Goal: Information Seeking & Learning: Find contact information

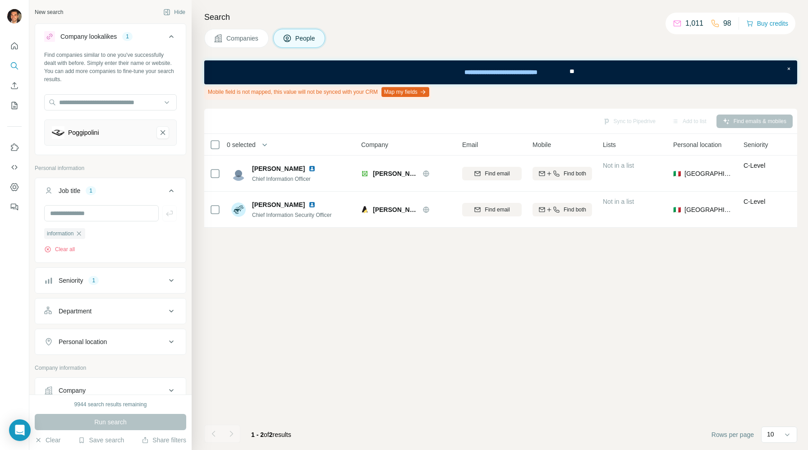
scroll to position [99, 0]
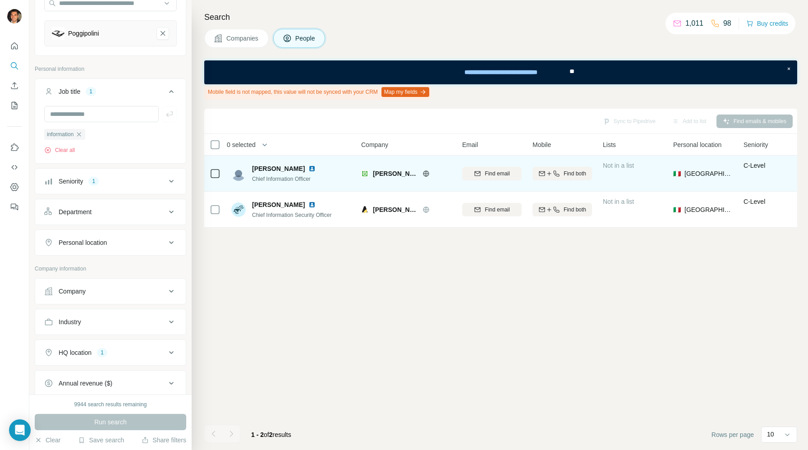
click at [281, 173] on div "[PERSON_NAME] Chief Information Officer" at bounding box center [285, 173] width 67 height 19
click at [295, 170] on span "[PERSON_NAME]" at bounding box center [278, 168] width 53 height 9
click at [308, 169] on img at bounding box center [311, 168] width 7 height 7
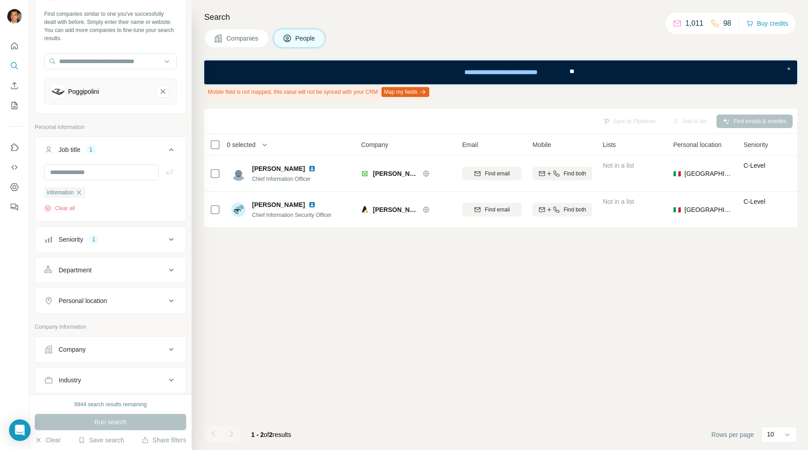
scroll to position [28, 0]
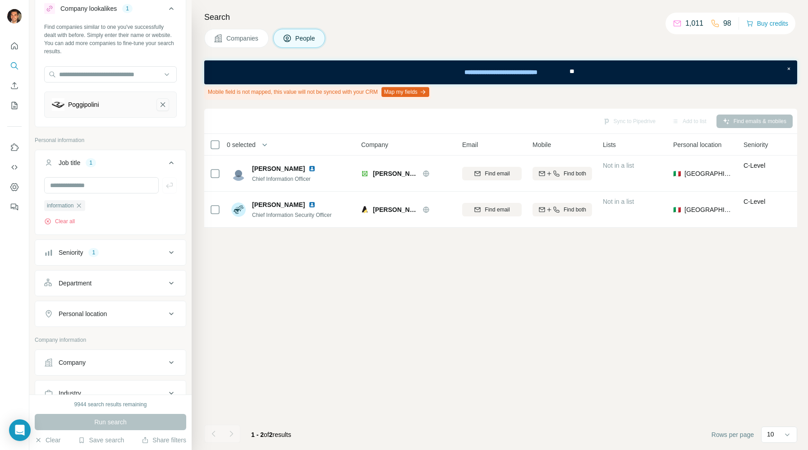
click at [164, 105] on icon "Poggipolini-remove-button" at bounding box center [163, 104] width 8 height 9
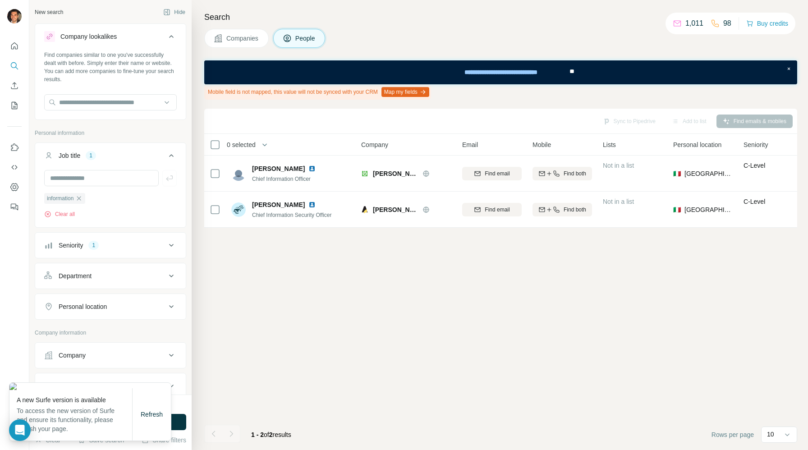
click at [171, 38] on icon at bounding box center [171, 36] width 11 height 11
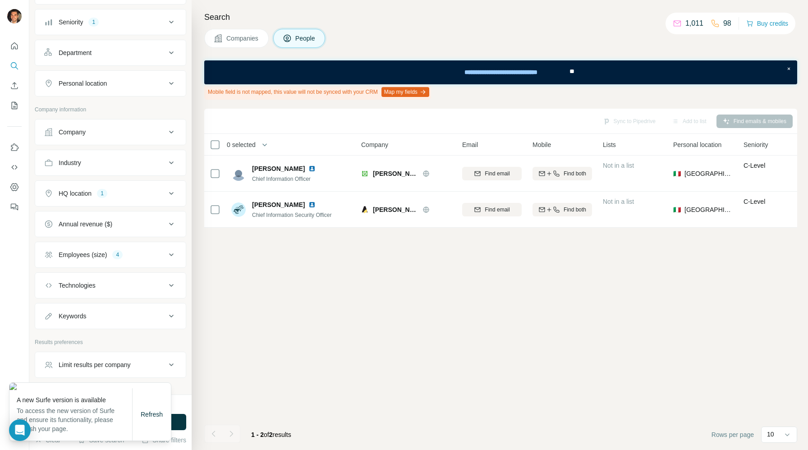
scroll to position [161, 0]
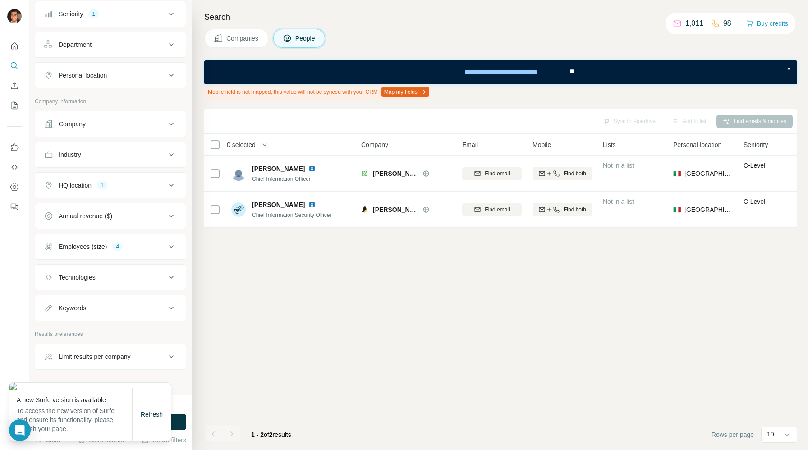
click at [142, 49] on div "Department" at bounding box center [105, 44] width 122 height 9
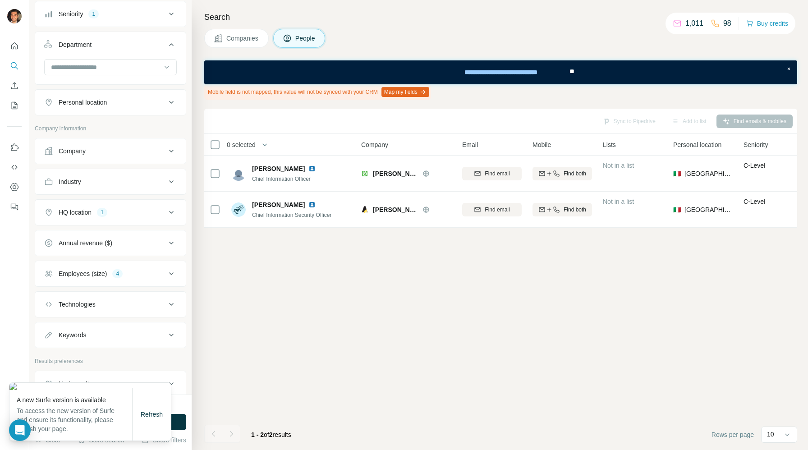
click at [142, 49] on div "Department" at bounding box center [105, 44] width 122 height 9
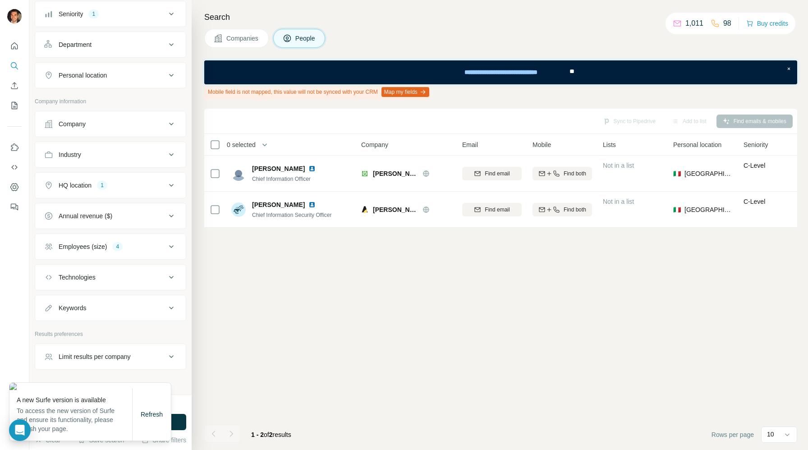
click at [138, 129] on button "Company" at bounding box center [110, 124] width 151 height 22
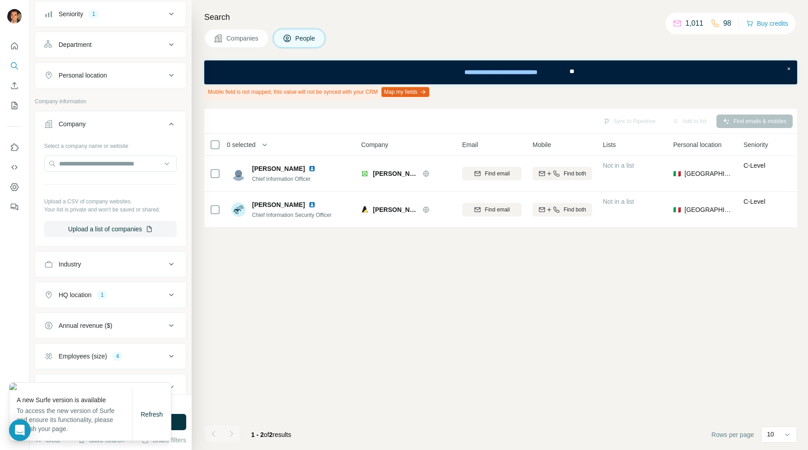
click at [138, 129] on button "Company" at bounding box center [110, 125] width 151 height 25
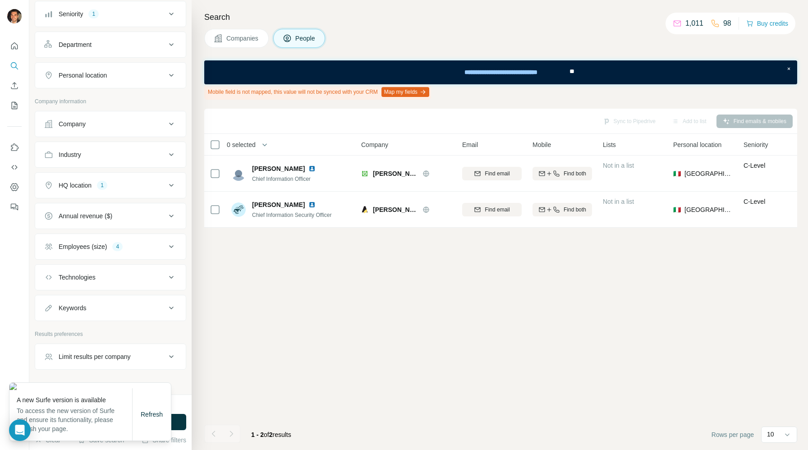
click at [128, 158] on div "Industry" at bounding box center [105, 154] width 122 height 9
click at [120, 179] on input at bounding box center [105, 177] width 111 height 10
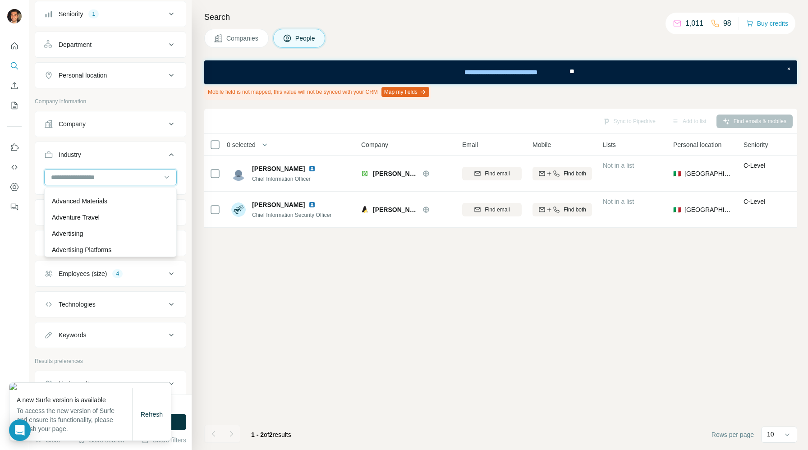
scroll to position [78, 0]
click at [129, 199] on div "Advanced Materials" at bounding box center [110, 201] width 117 height 9
click at [181, 421] on button "Run search" at bounding box center [110, 422] width 151 height 16
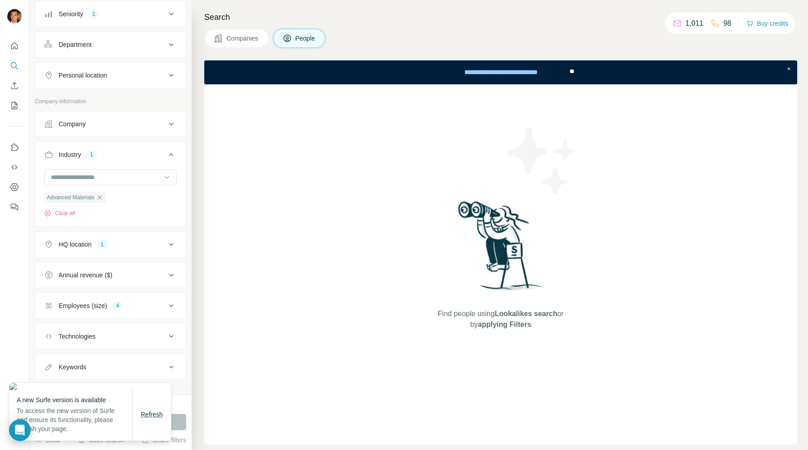
click at [150, 415] on span "Refresh" at bounding box center [152, 414] width 22 height 7
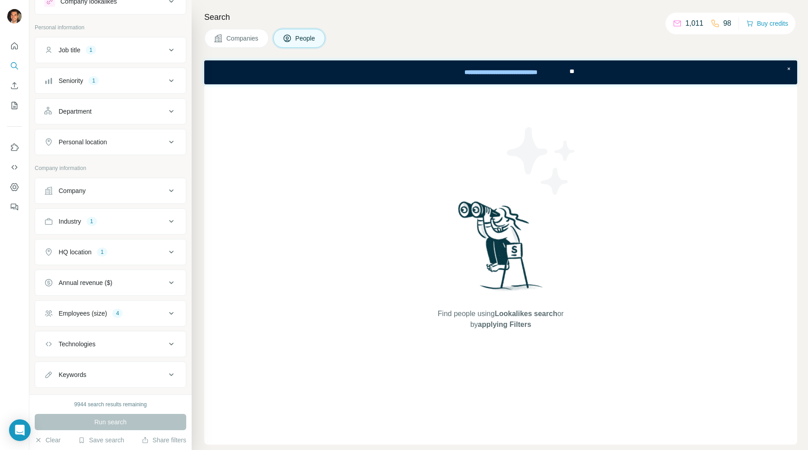
scroll to position [38, 0]
click at [152, 308] on div "Employees (size) 4" at bounding box center [105, 310] width 122 height 9
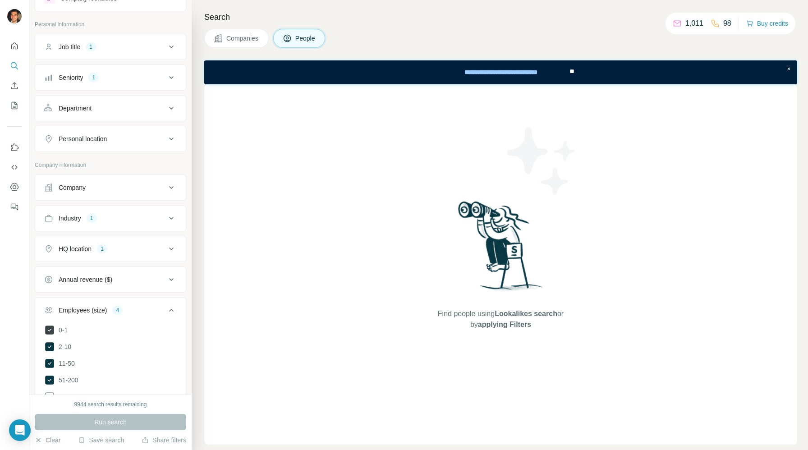
click at [50, 329] on icon at bounding box center [49, 330] width 9 height 9
click at [50, 348] on icon at bounding box center [49, 346] width 9 height 9
click at [50, 360] on icon at bounding box center [49, 363] width 9 height 9
click at [50, 381] on icon at bounding box center [49, 380] width 9 height 9
click at [89, 425] on button "Run search" at bounding box center [110, 422] width 151 height 16
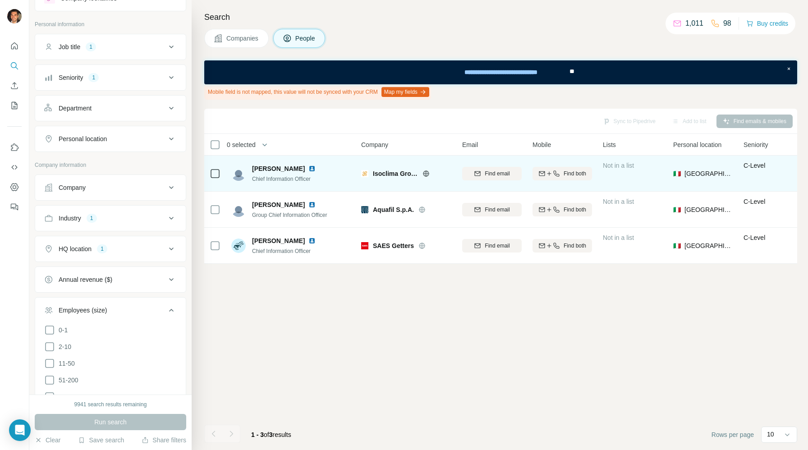
click at [308, 166] on img at bounding box center [311, 168] width 7 height 7
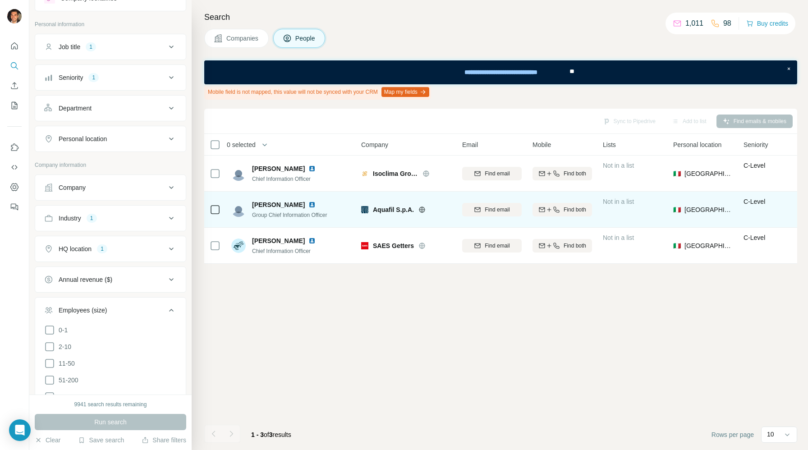
click at [308, 203] on img at bounding box center [311, 204] width 7 height 7
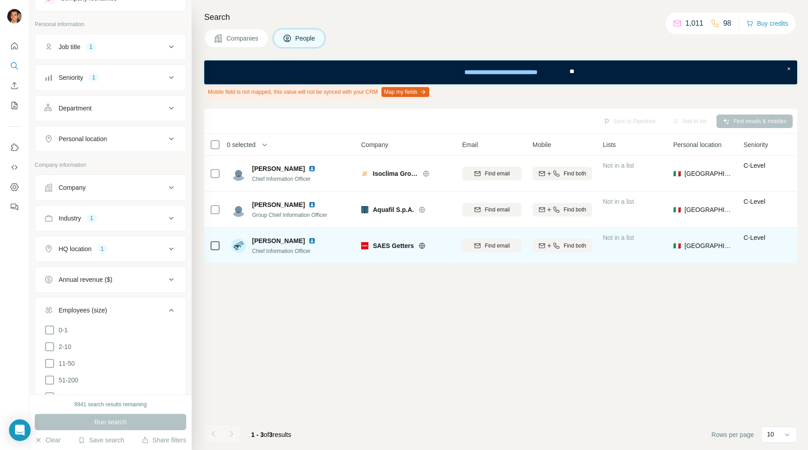
click at [308, 241] on img at bounding box center [311, 240] width 7 height 7
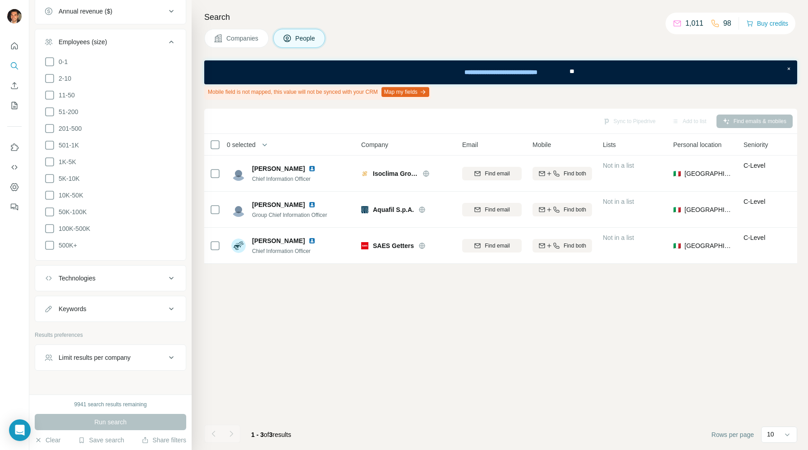
scroll to position [321, 0]
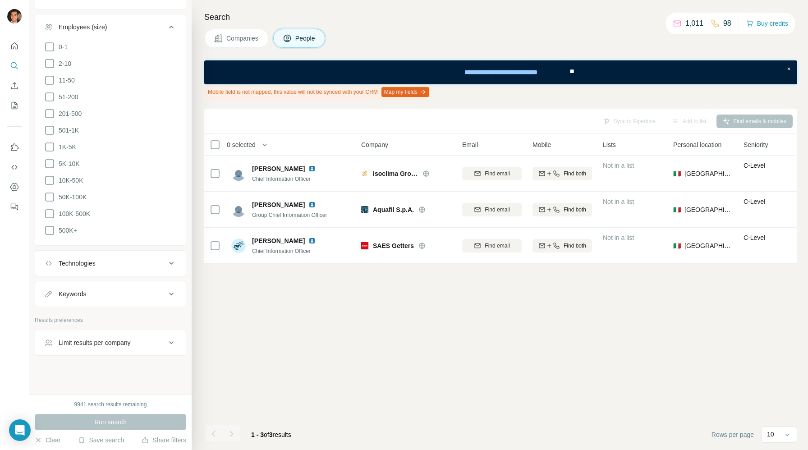
click at [134, 262] on div "Technologies" at bounding box center [105, 263] width 122 height 9
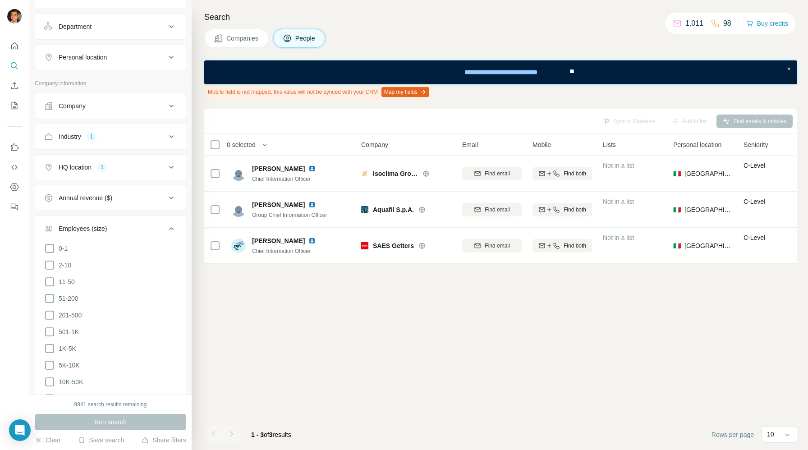
scroll to position [98, 0]
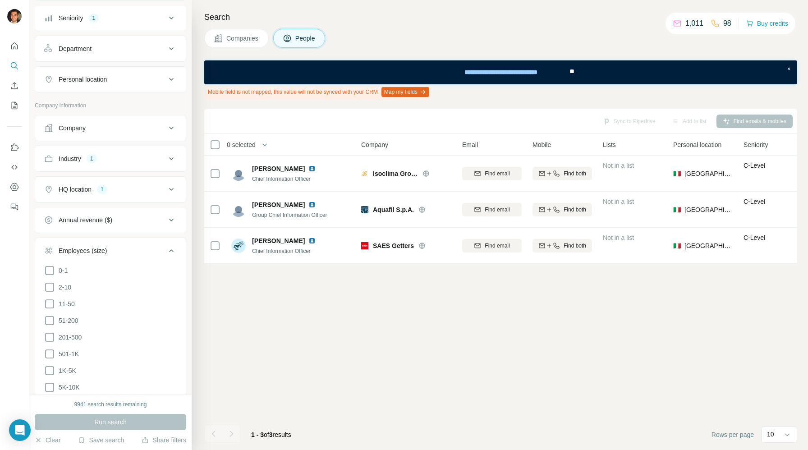
click at [158, 251] on div "Employees (size)" at bounding box center [105, 250] width 122 height 9
click at [152, 158] on div "Industry 1" at bounding box center [105, 158] width 122 height 9
click at [106, 201] on div "Advanced Materials" at bounding box center [75, 201] width 62 height 11
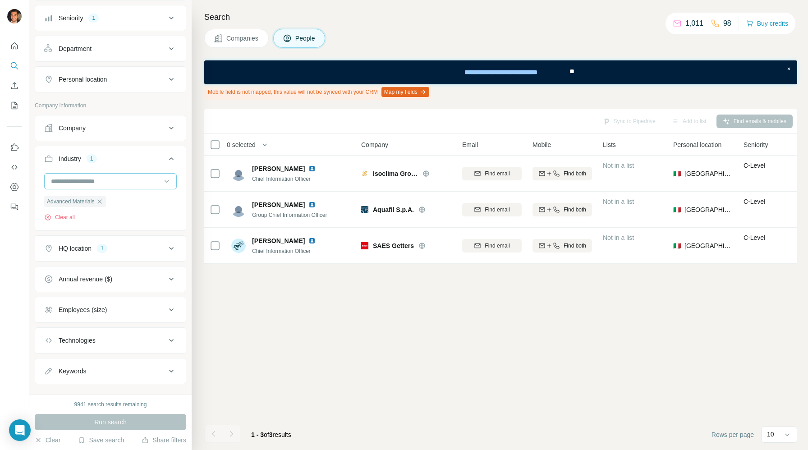
click at [115, 183] on input at bounding box center [105, 181] width 111 height 10
click at [118, 229] on div "Aerospace" at bounding box center [110, 227] width 117 height 9
click at [102, 202] on icon "button" at bounding box center [99, 201] width 7 height 7
click at [115, 186] on div at bounding box center [105, 181] width 111 height 15
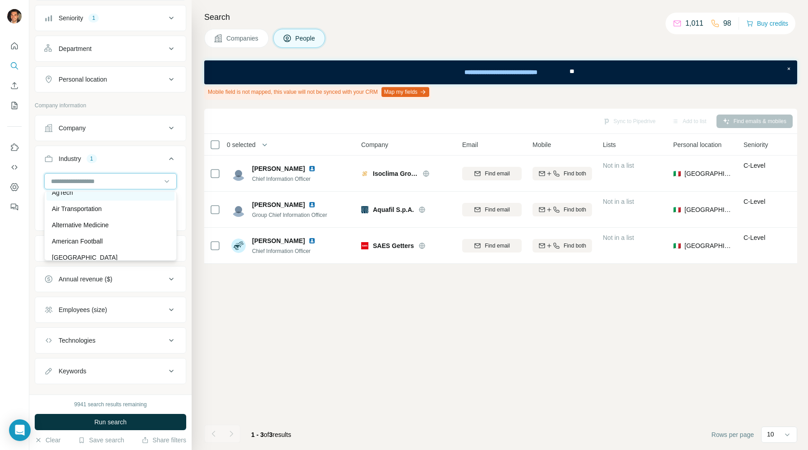
scroll to position [221, 0]
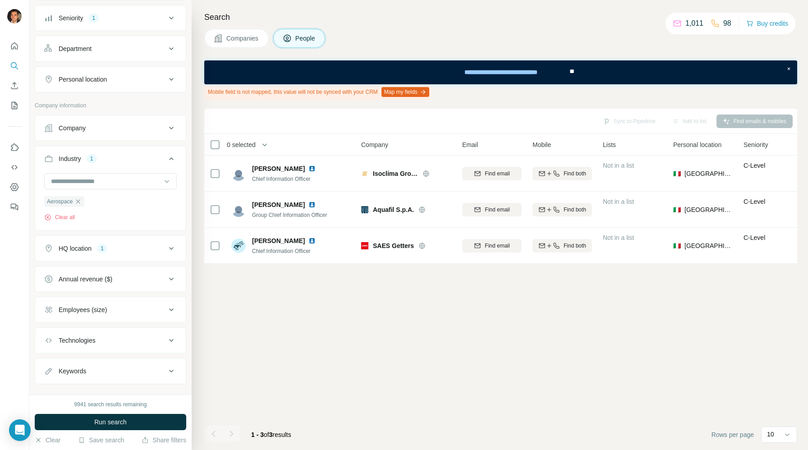
click at [220, 328] on div "Sync to Pipedrive Add to list Find emails & mobiles 0 selected People Company E…" at bounding box center [500, 279] width 593 height 341
click at [148, 419] on button "Run search" at bounding box center [110, 422] width 151 height 16
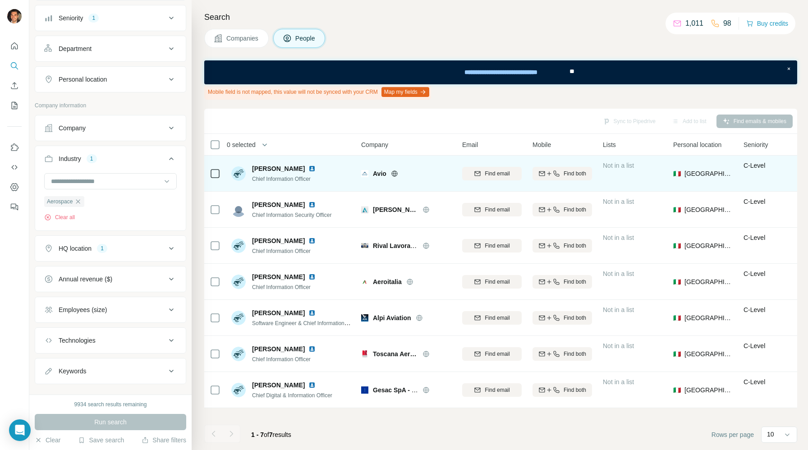
click at [316, 168] on img at bounding box center [311, 168] width 7 height 7
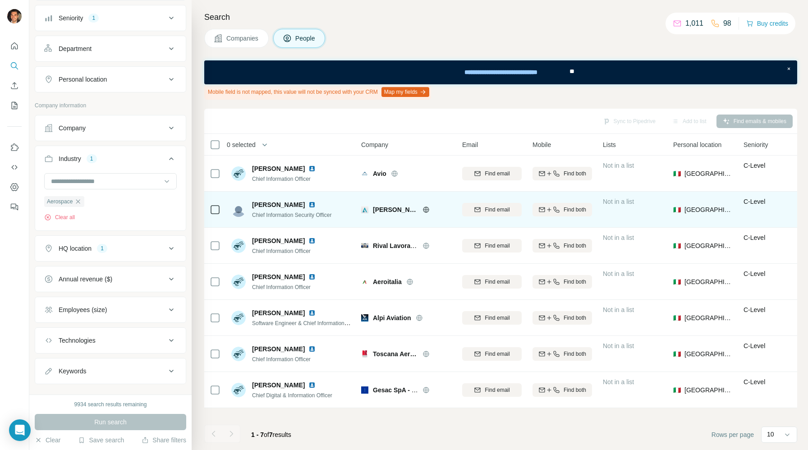
click at [308, 206] on img at bounding box center [311, 204] width 7 height 7
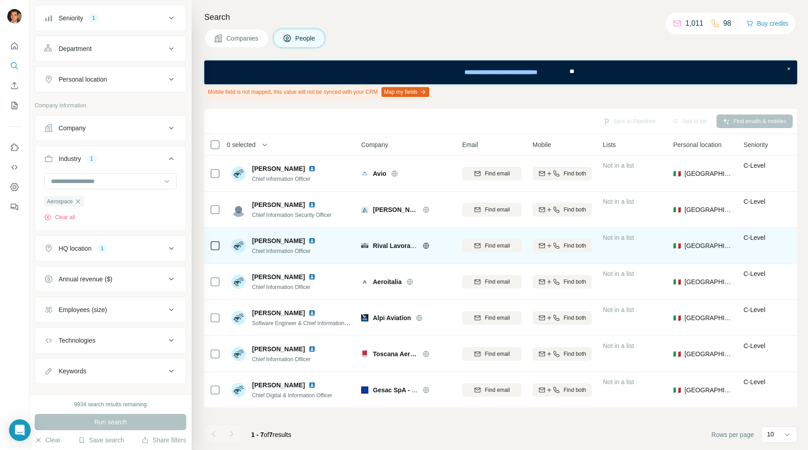
click at [308, 241] on img at bounding box center [311, 240] width 7 height 7
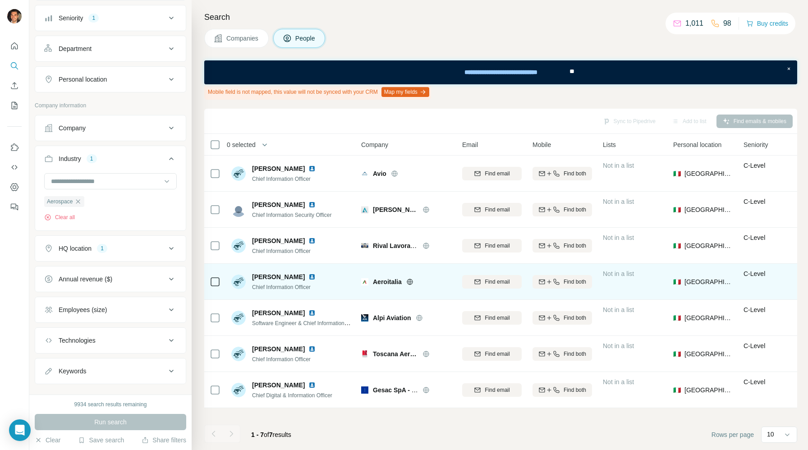
click at [313, 276] on img at bounding box center [311, 276] width 7 height 7
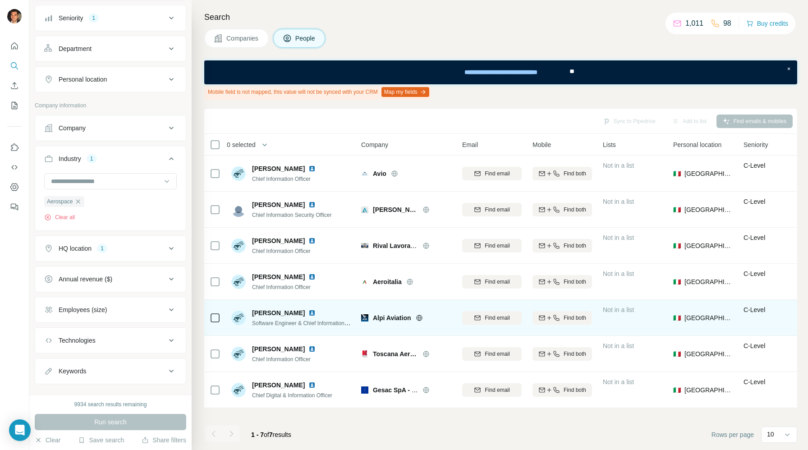
click at [308, 311] on img at bounding box center [311, 312] width 7 height 7
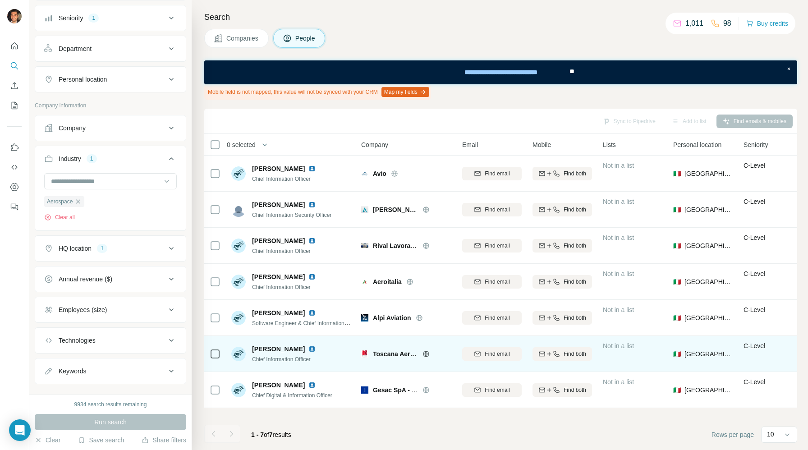
click at [308, 347] on img at bounding box center [311, 348] width 7 height 7
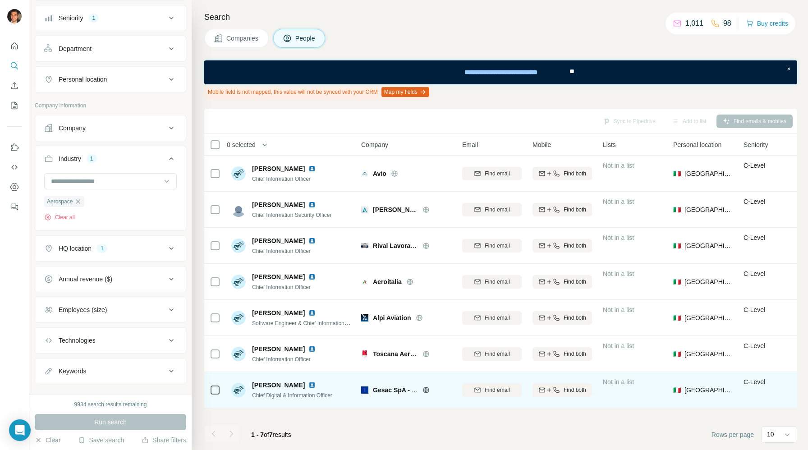
click at [308, 385] on img at bounding box center [311, 384] width 7 height 7
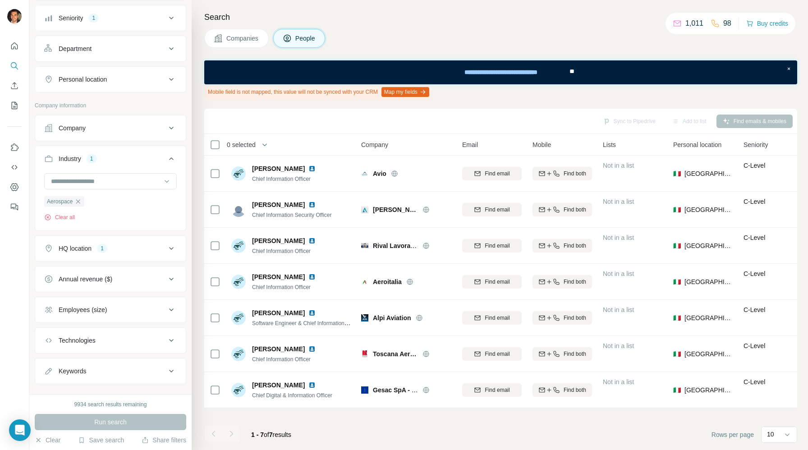
scroll to position [178, 0]
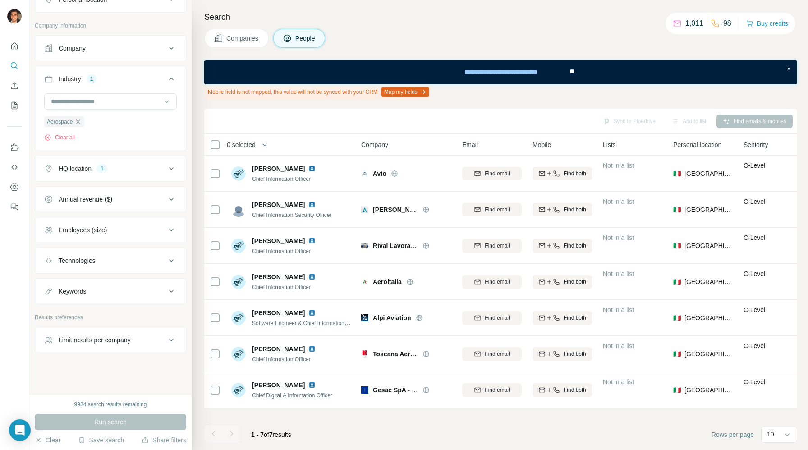
click at [117, 294] on div "Keywords" at bounding box center [105, 291] width 122 height 9
click at [106, 313] on input "text" at bounding box center [101, 314] width 115 height 16
type input "****"
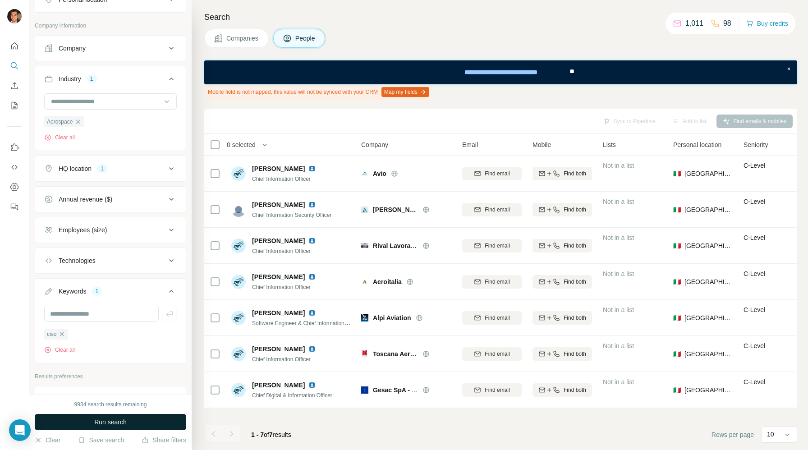
click at [121, 421] on span "Run search" at bounding box center [110, 422] width 32 height 9
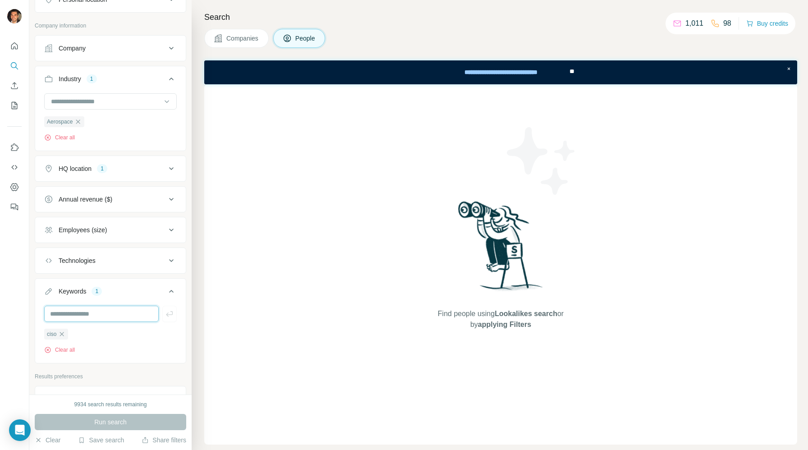
click at [91, 307] on input "text" at bounding box center [101, 314] width 115 height 16
type input "****"
click at [141, 424] on button "Run search" at bounding box center [110, 422] width 151 height 16
click at [64, 334] on icon "button" at bounding box center [61, 333] width 7 height 7
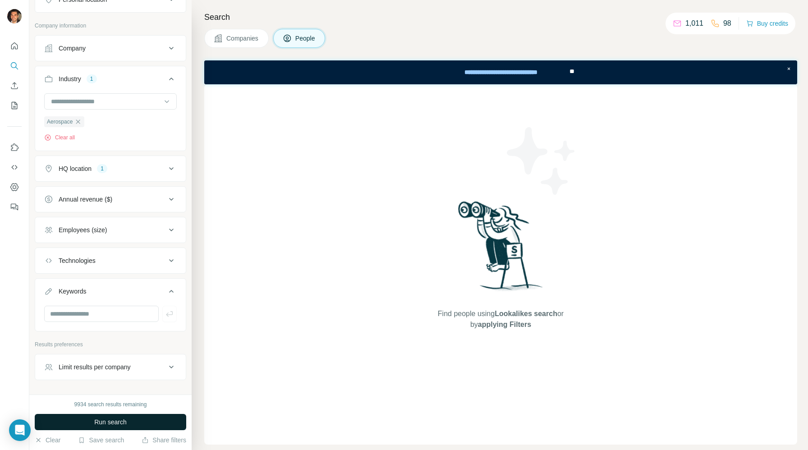
click at [115, 420] on span "Run search" at bounding box center [110, 422] width 32 height 9
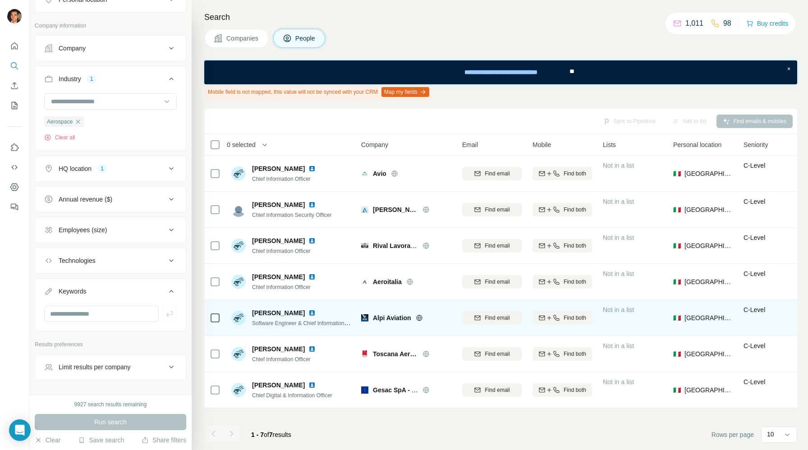
click at [308, 312] on img at bounding box center [311, 312] width 7 height 7
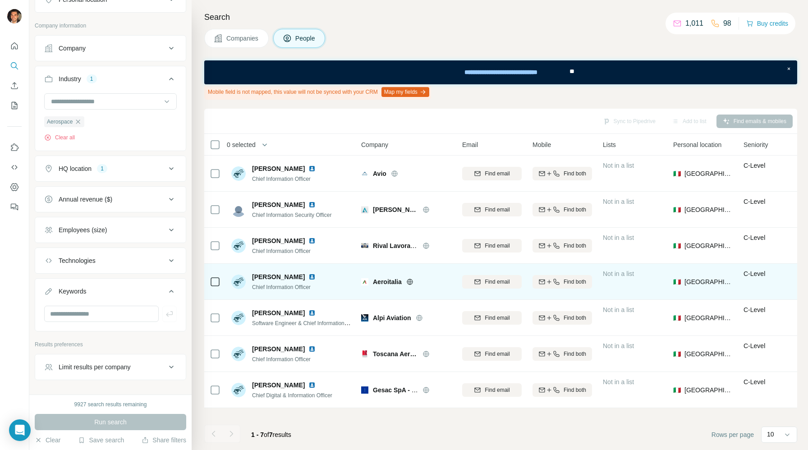
click at [314, 272] on div "[PERSON_NAME]" at bounding box center [285, 276] width 67 height 9
click at [313, 275] on img at bounding box center [311, 276] width 7 height 7
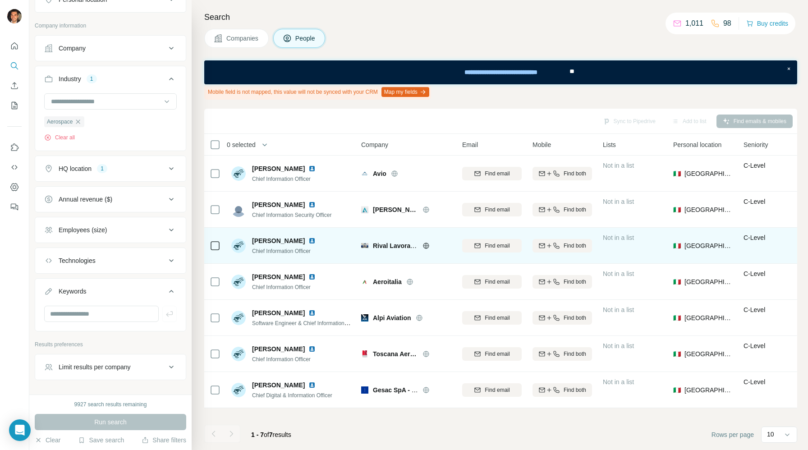
click at [308, 241] on img at bounding box center [311, 240] width 7 height 7
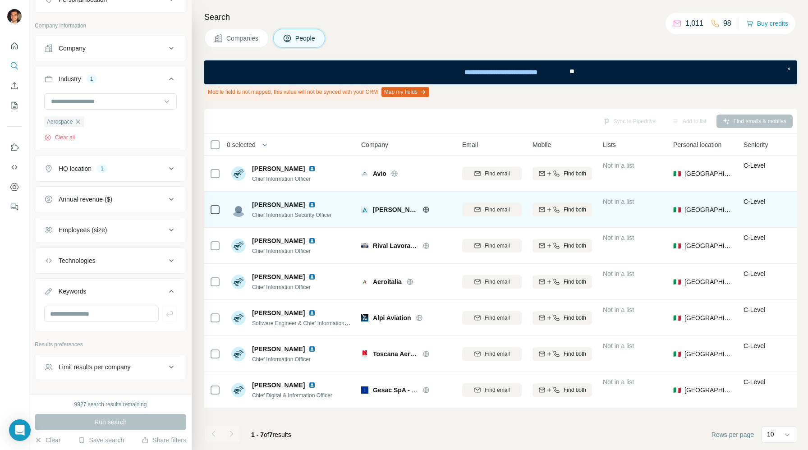
click at [310, 206] on img at bounding box center [311, 204] width 7 height 7
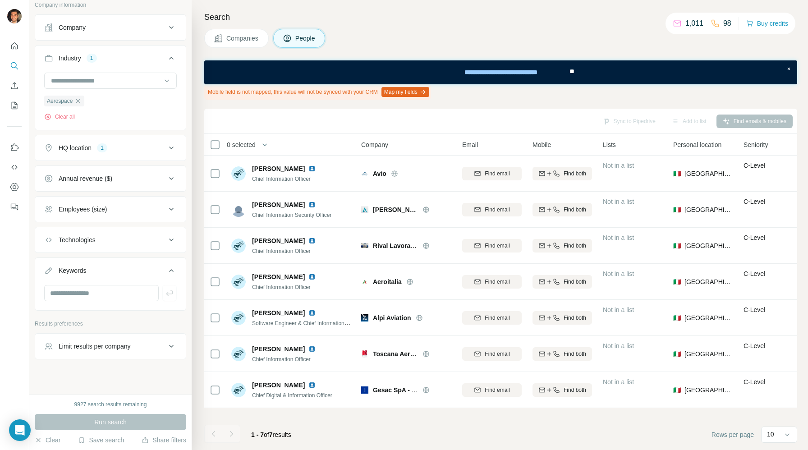
scroll to position [205, 0]
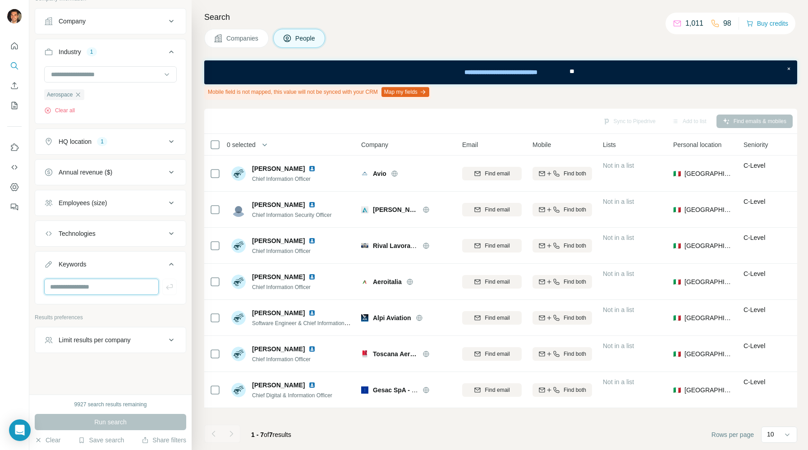
click at [134, 289] on input "text" at bounding box center [101, 287] width 115 height 16
paste input "****"
type input "****"
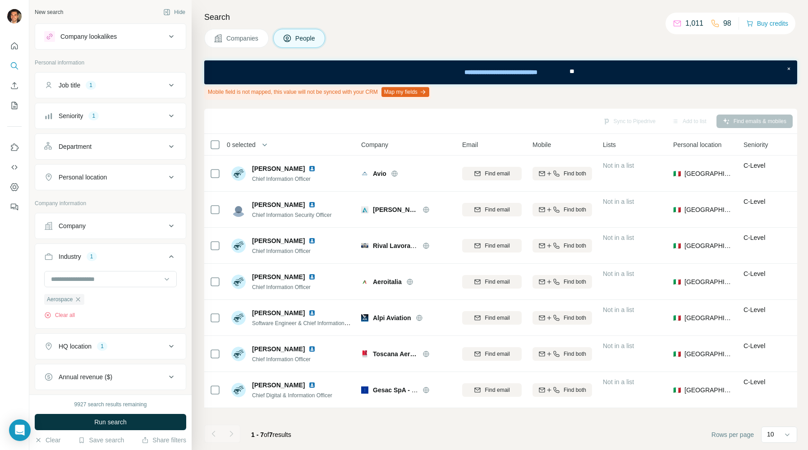
click at [176, 115] on icon at bounding box center [171, 115] width 11 height 11
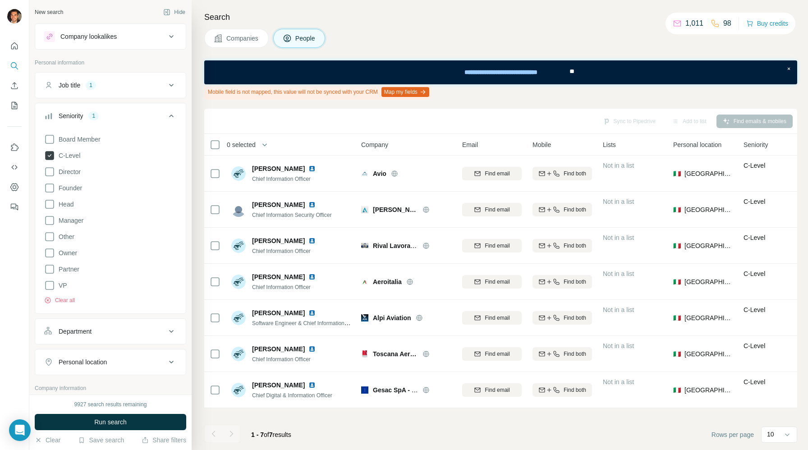
click at [71, 155] on span "C-Level" at bounding box center [67, 155] width 25 height 9
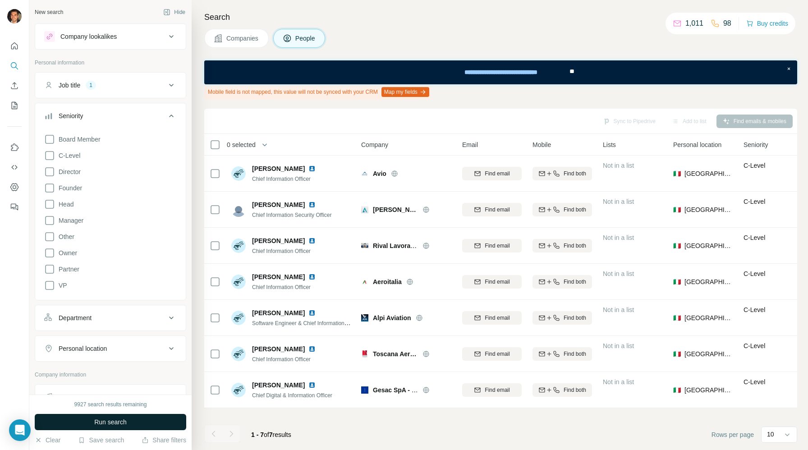
click at [142, 421] on button "Run search" at bounding box center [110, 422] width 151 height 16
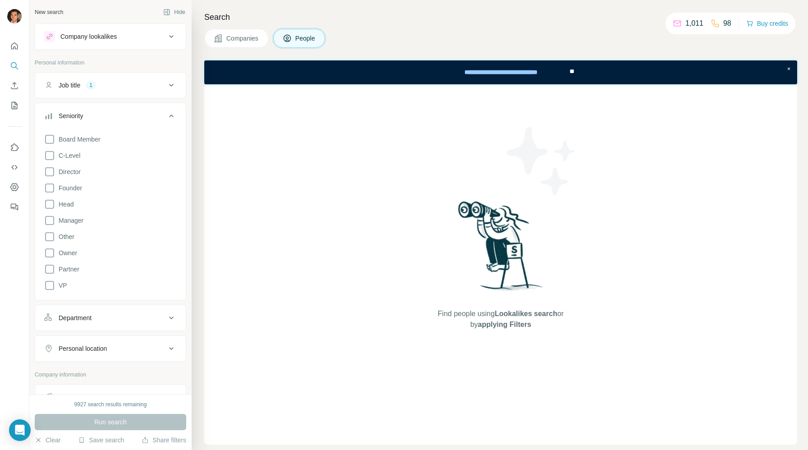
click at [133, 81] on div "Job title 1" at bounding box center [105, 85] width 122 height 9
click at [82, 129] on icon "button" at bounding box center [78, 127] width 7 height 7
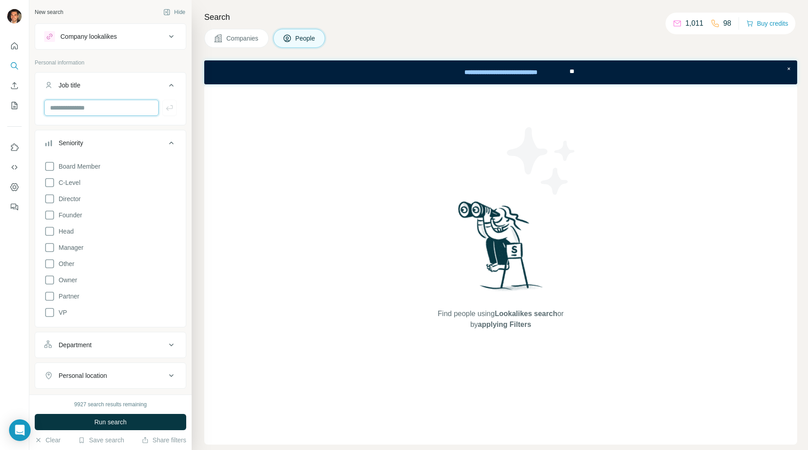
click at [90, 109] on input "text" at bounding box center [101, 108] width 115 height 16
paste input "****"
type input "****"
click at [51, 213] on icon at bounding box center [49, 214] width 11 height 11
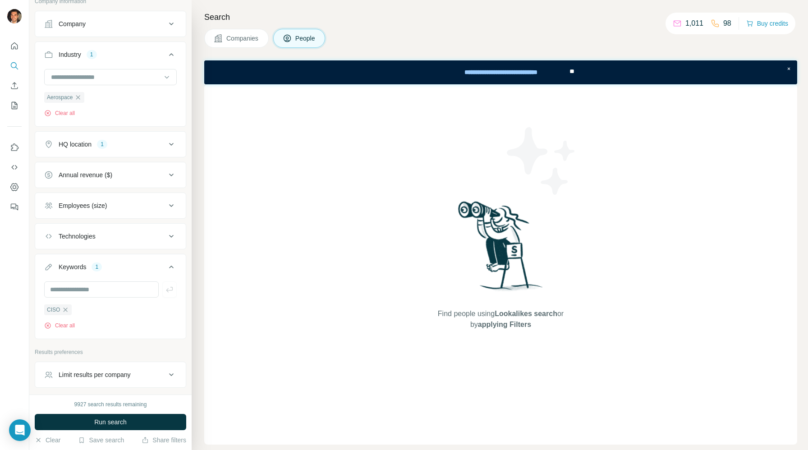
scroll to position [451, 0]
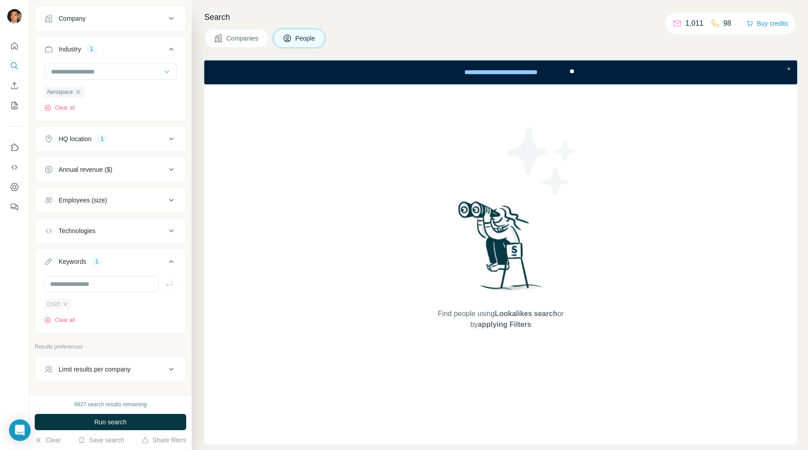
click at [66, 309] on div "CISO" at bounding box center [58, 304] width 28 height 11
click at [65, 302] on icon "button" at bounding box center [65, 304] width 7 height 7
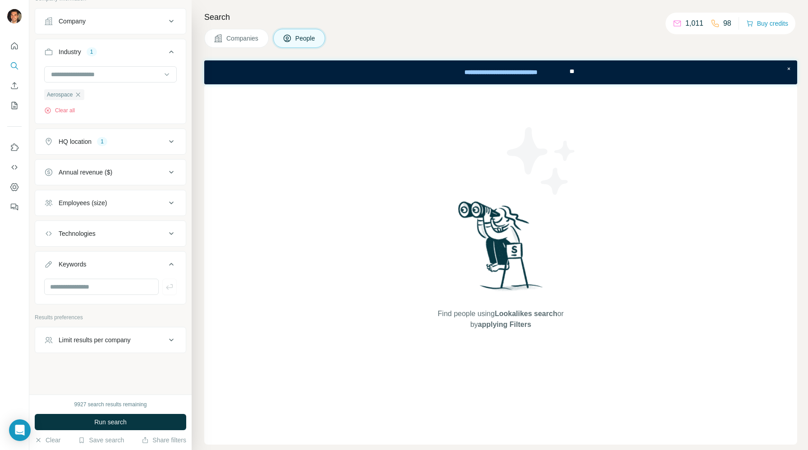
scroll to position [449, 0]
click at [147, 424] on button "Run search" at bounding box center [110, 422] width 151 height 16
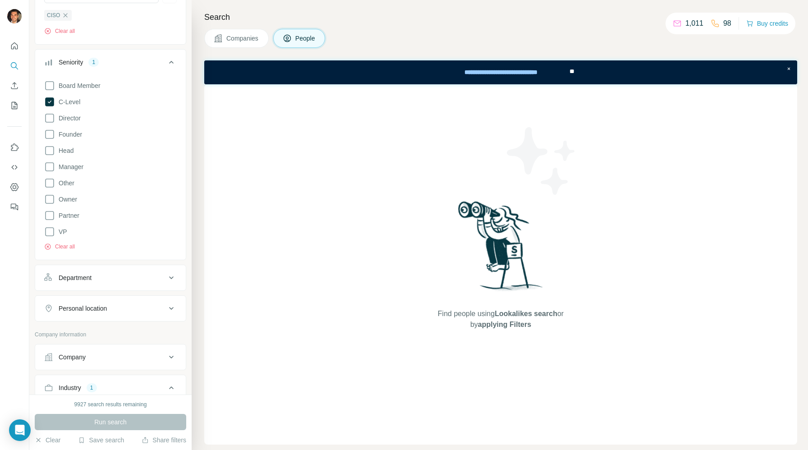
scroll to position [55, 0]
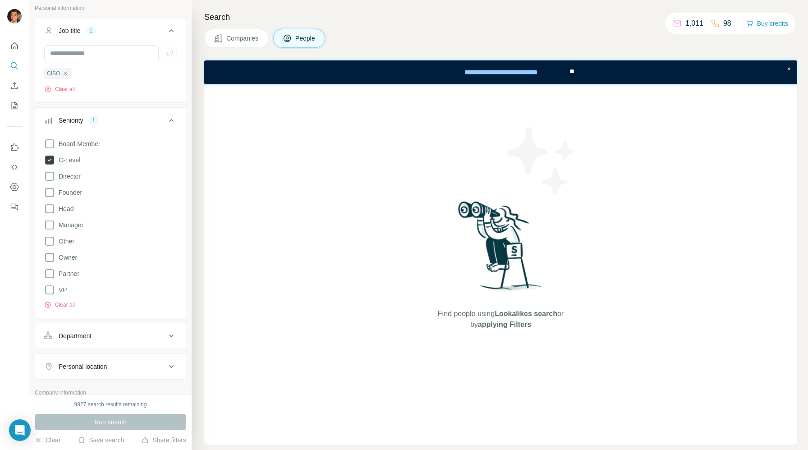
click at [53, 158] on icon at bounding box center [49, 160] width 9 height 9
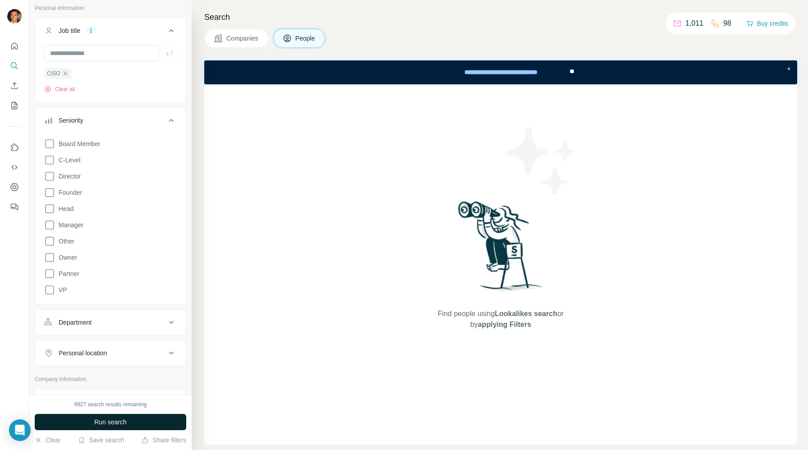
click at [163, 418] on button "Run search" at bounding box center [110, 422] width 151 height 16
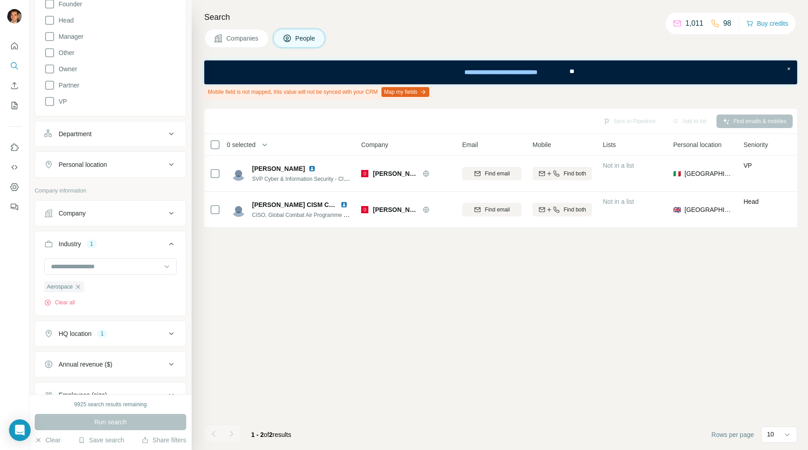
scroll to position [248, 0]
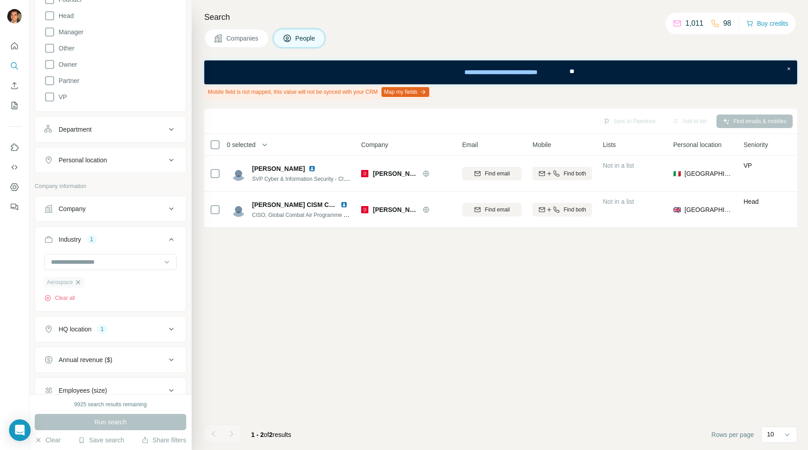
click at [81, 280] on icon "button" at bounding box center [77, 282] width 7 height 7
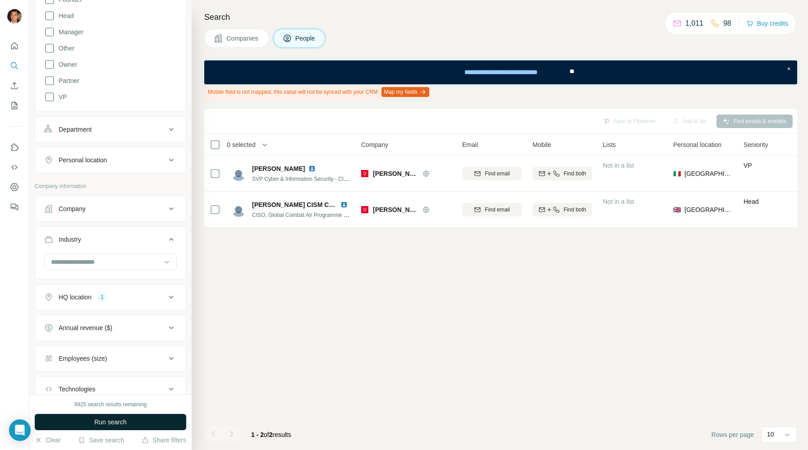
click at [156, 424] on button "Run search" at bounding box center [110, 422] width 151 height 16
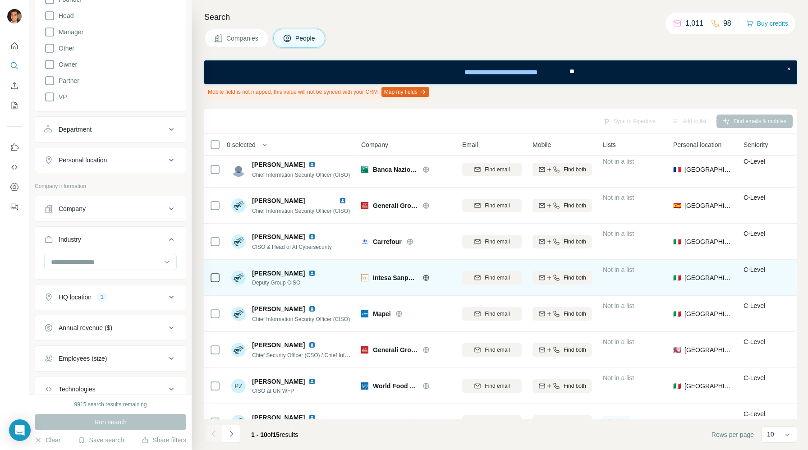
scroll to position [97, 0]
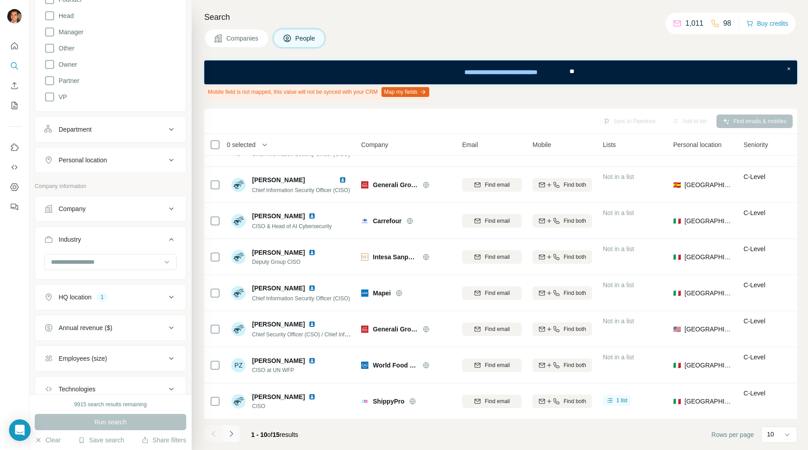
click at [235, 429] on button "Navigate to next page" at bounding box center [231, 434] width 18 height 18
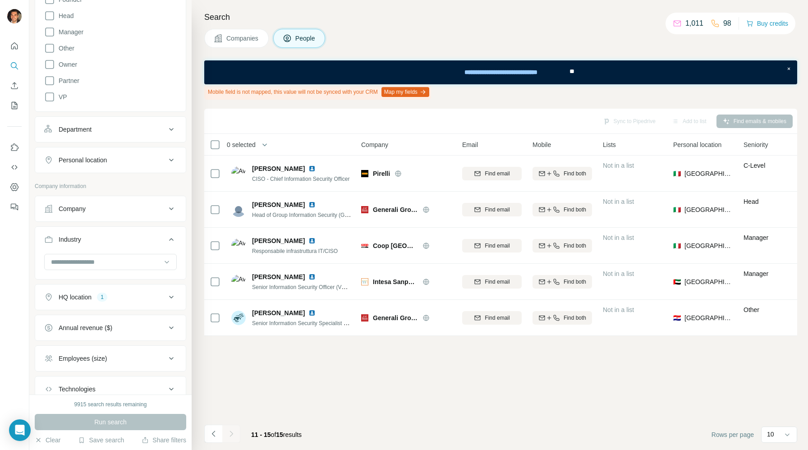
scroll to position [0, 0]
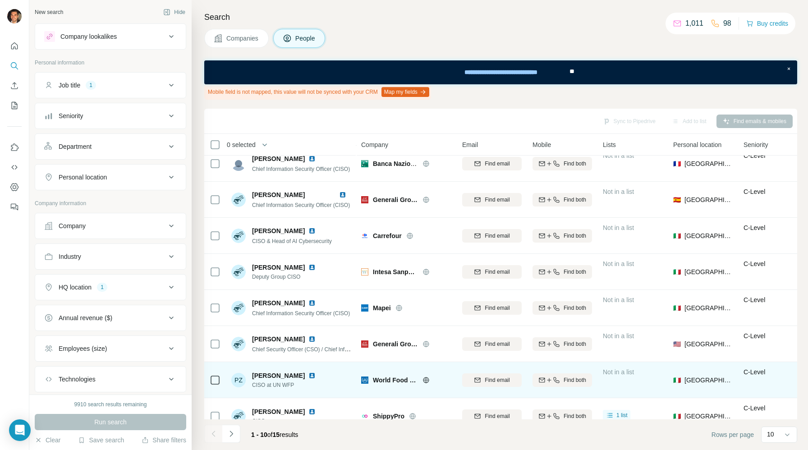
scroll to position [86, 0]
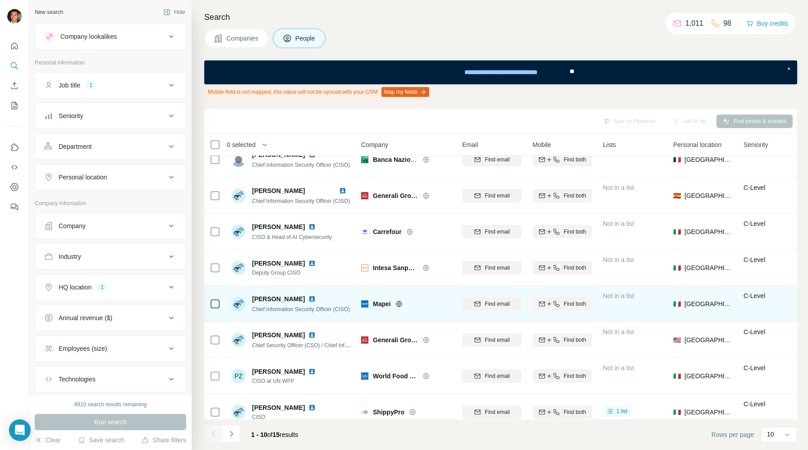
click at [316, 300] on img at bounding box center [311, 298] width 7 height 7
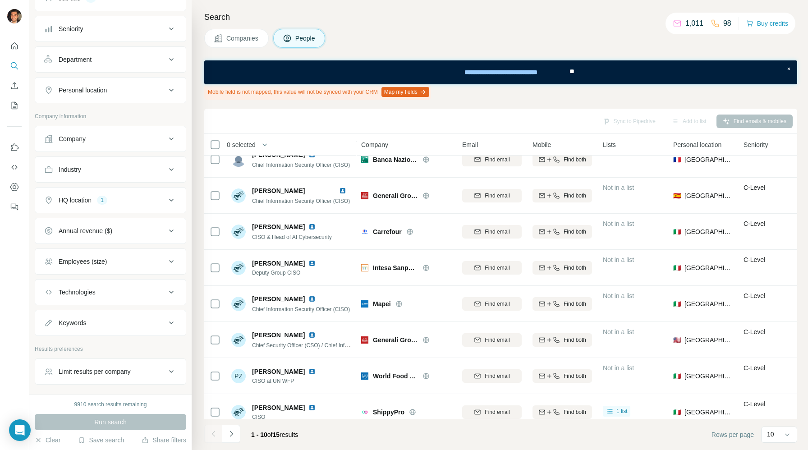
scroll to position [119, 0]
